Goal: Information Seeking & Learning: Learn about a topic

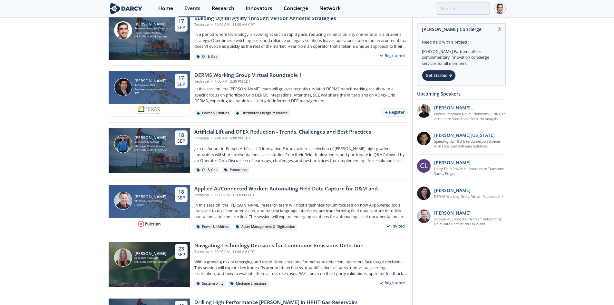
scroll to position [484, 0]
click at [246, 187] on div "Applied AI/Connected Worker: Automating Field Data Capture for O&M and Construc…" at bounding box center [301, 189] width 214 height 8
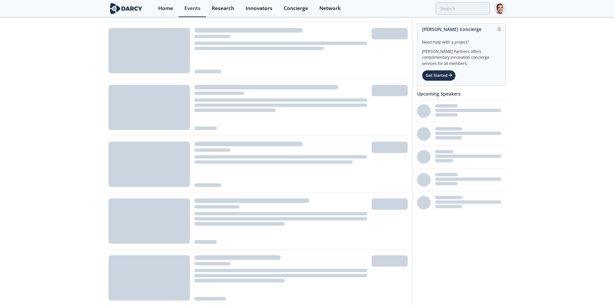
scroll to position [326, 0]
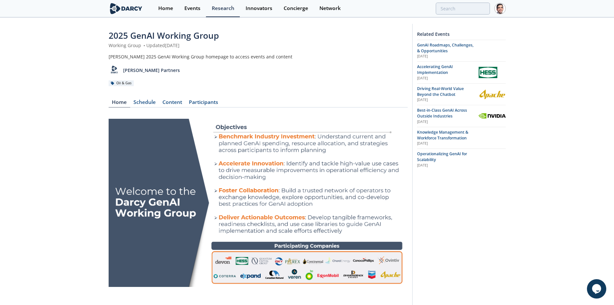
click at [443, 117] on span "Best-in-Class GenAI Across Outside Industries" at bounding box center [442, 112] width 50 height 11
click at [446, 135] on span "Knowledge Management & Workforce Transformation" at bounding box center [442, 134] width 51 height 11
